Goal: Transaction & Acquisition: Book appointment/travel/reservation

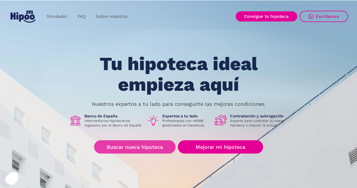
click at [146, 144] on link "Buscar nueva hipoteca" at bounding box center [135, 146] width 82 height 13
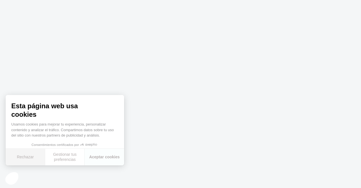
click at [21, 155] on button "Rechazar" at bounding box center [26, 156] width 40 height 17
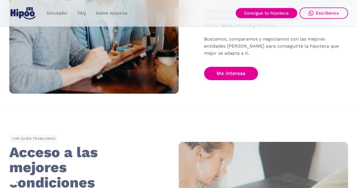
scroll to position [418, 0]
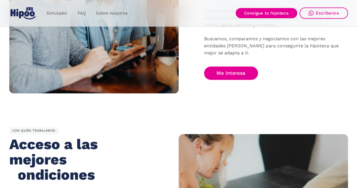
click at [195, 108] on section "POR QUÉ HIPOO Consigue la mejor hipoteca sin ir de banco en banco Somos un equi…" at bounding box center [178, 12] width 357 height 195
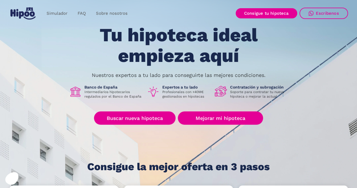
scroll to position [0, 0]
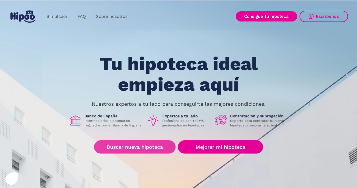
click at [154, 147] on link "Buscar nueva hipoteca" at bounding box center [135, 146] width 82 height 13
